Goal: Find contact information: Find contact information

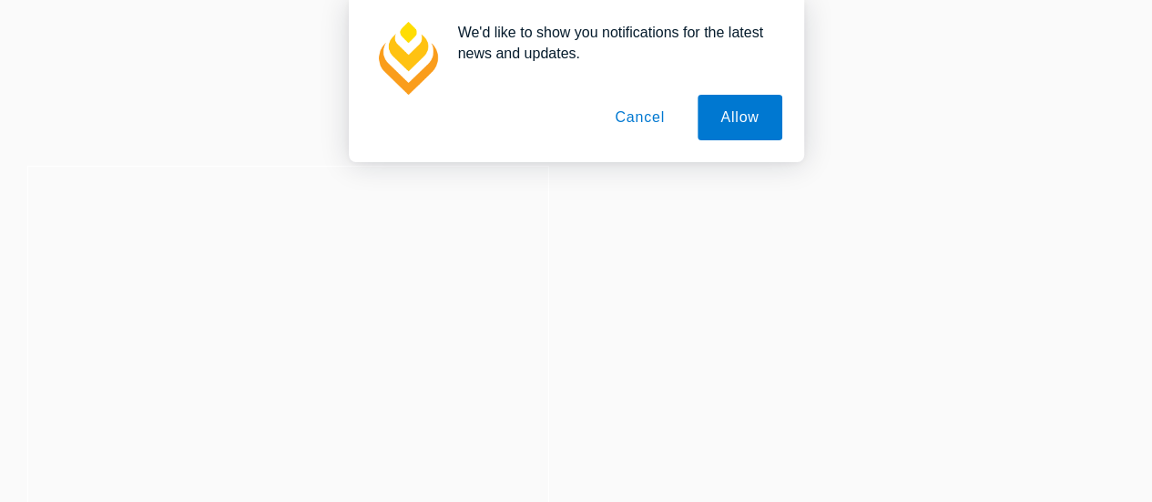
drag, startPoint x: 113, startPoint y: 61, endPoint x: 76, endPoint y: 43, distance: 40.7
click at [113, 61] on div "We'd like to show you notifications for the latest news and updates. Allow Canc…" at bounding box center [576, 81] width 1152 height 162
click at [730, 119] on button "Allow" at bounding box center [739, 118] width 84 height 46
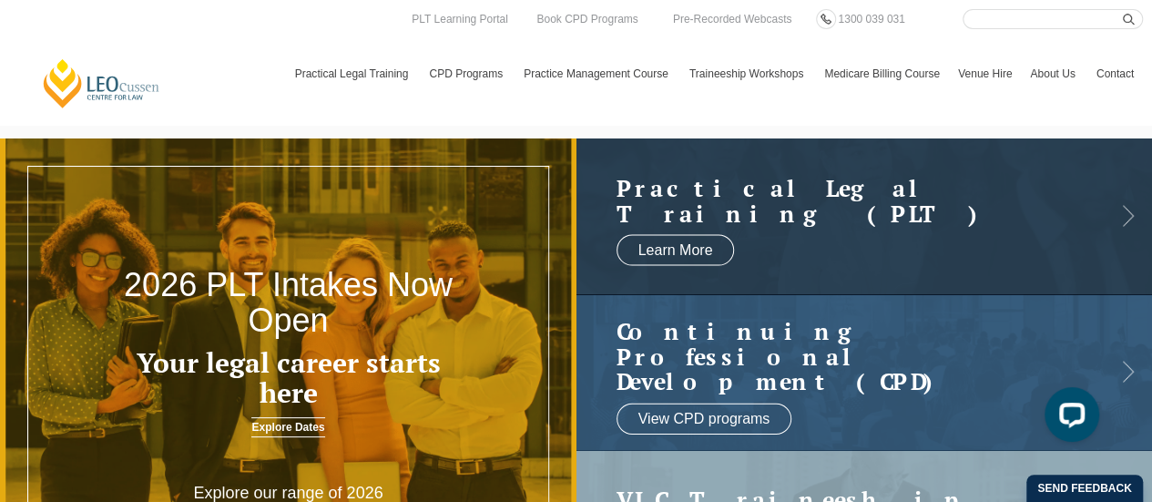
click at [1113, 69] on link "Contact" at bounding box center [1115, 73] width 56 height 53
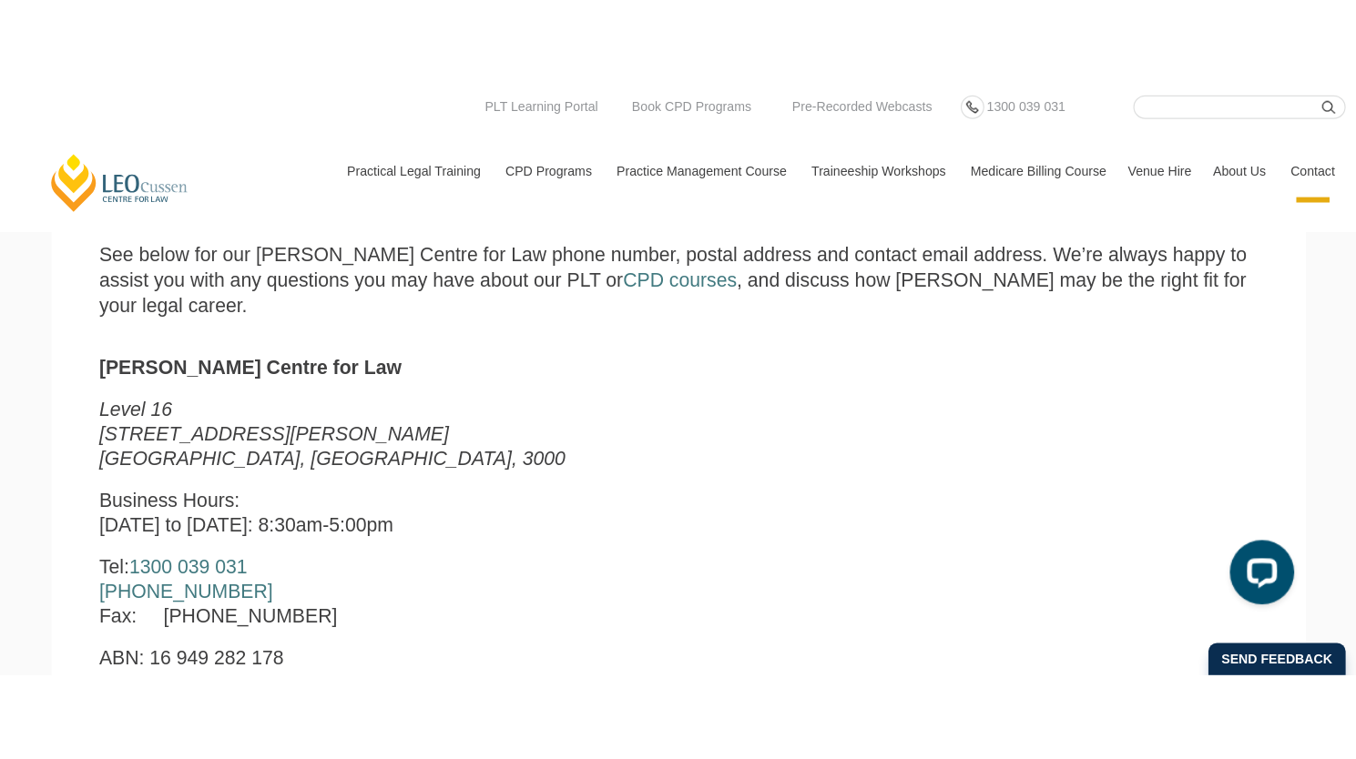
scroll to position [483, 0]
